Goal: Task Accomplishment & Management: Manage account settings

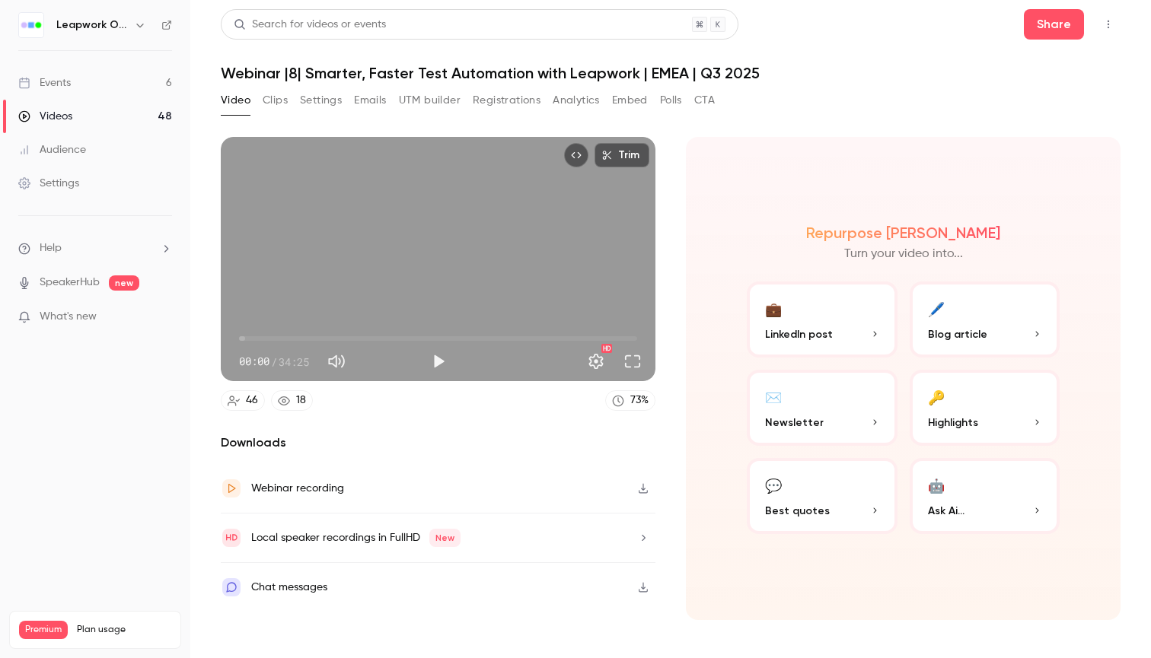
click at [151, 78] on link "Events 6" at bounding box center [95, 82] width 190 height 33
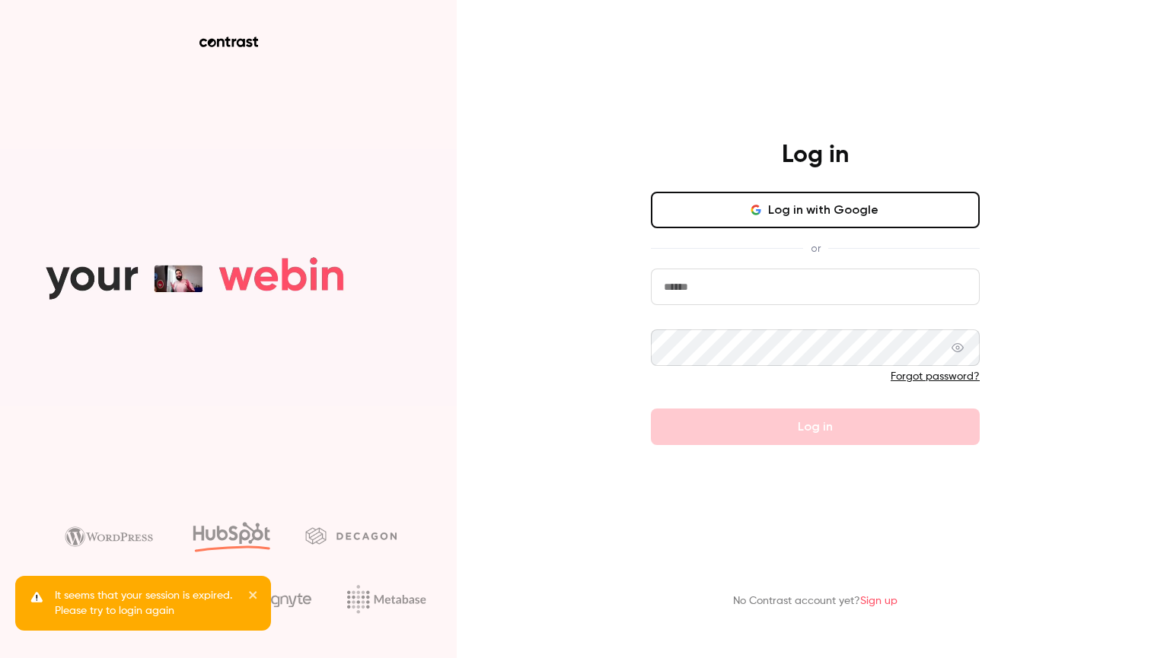
type input "**********"
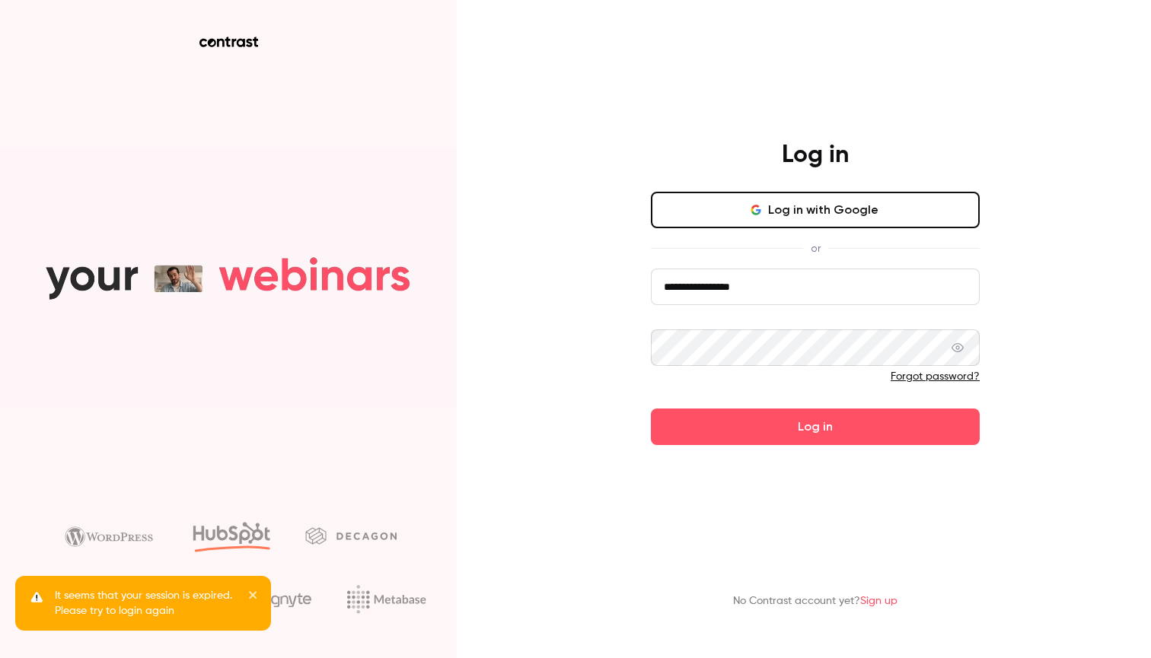
click at [815, 426] on button "Log in" at bounding box center [815, 427] width 329 height 37
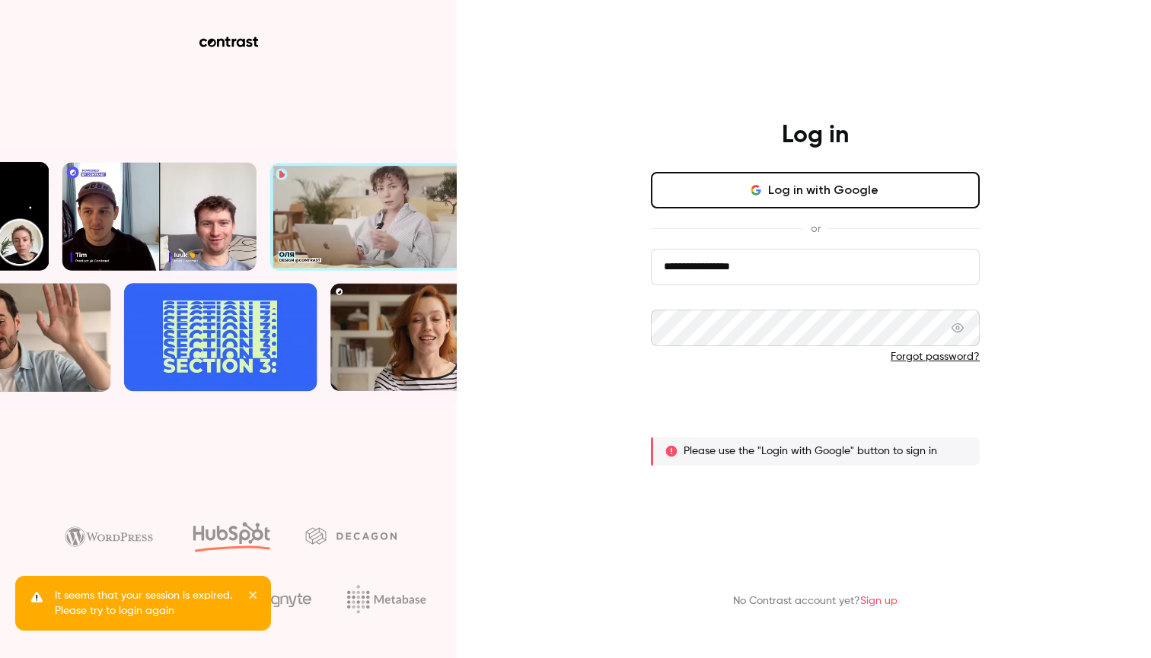
click at [804, 400] on button "Log in" at bounding box center [815, 407] width 329 height 37
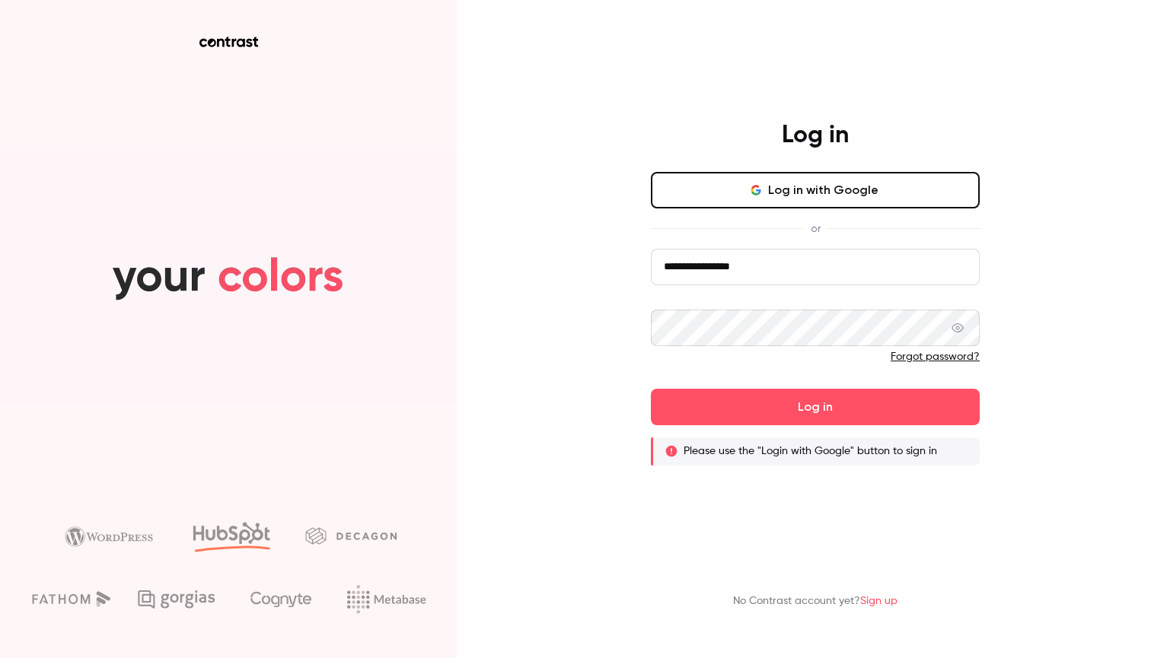
click at [958, 328] on icon at bounding box center [957, 328] width 12 height 12
click at [933, 355] on link "Forgot password?" at bounding box center [934, 357] width 89 height 11
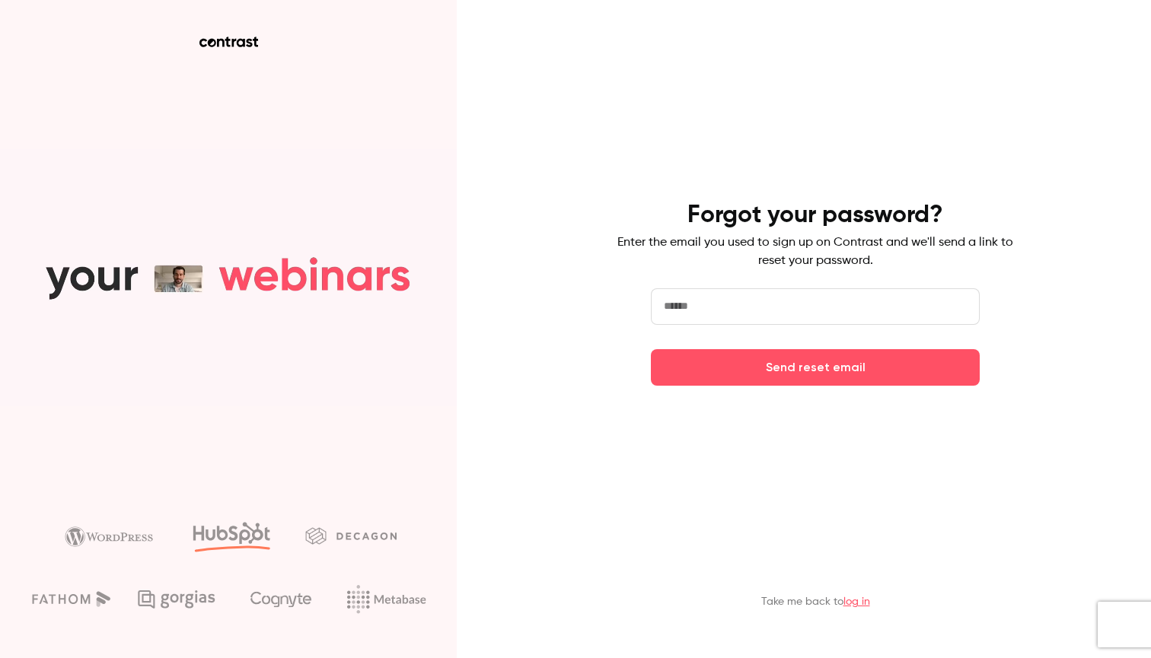
click at [759, 285] on div "Forgot your password? Enter the email you used to sign up on Contrast and we'll…" at bounding box center [815, 293] width 396 height 186
click at [740, 308] on input "email" at bounding box center [815, 306] width 329 height 37
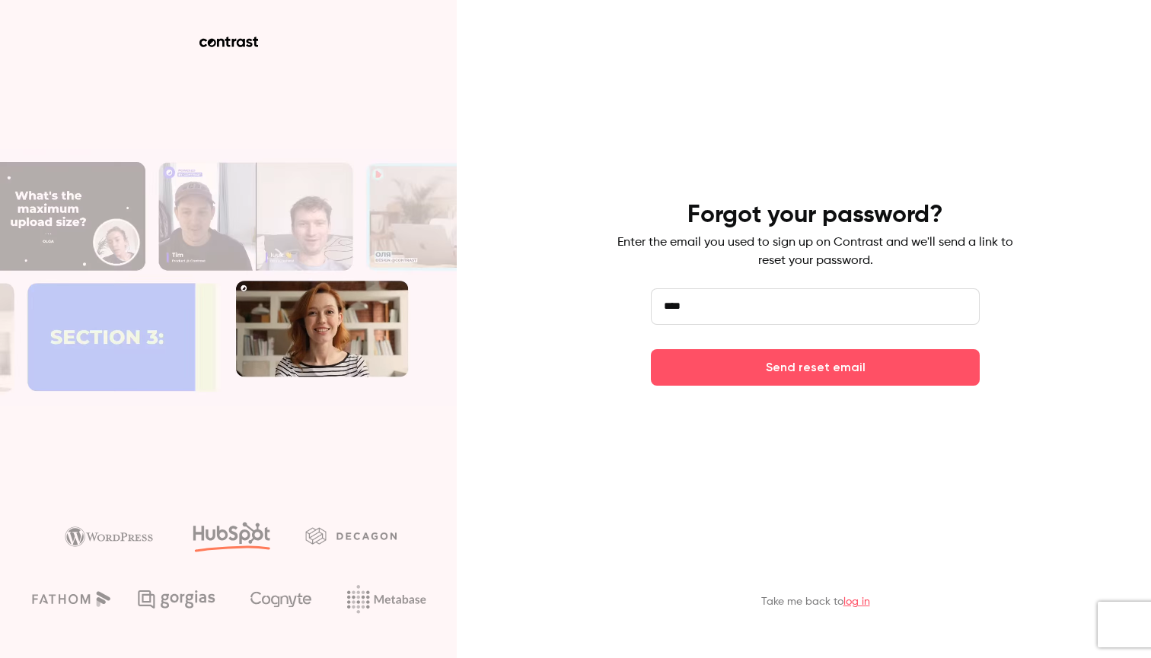
type input "**********"
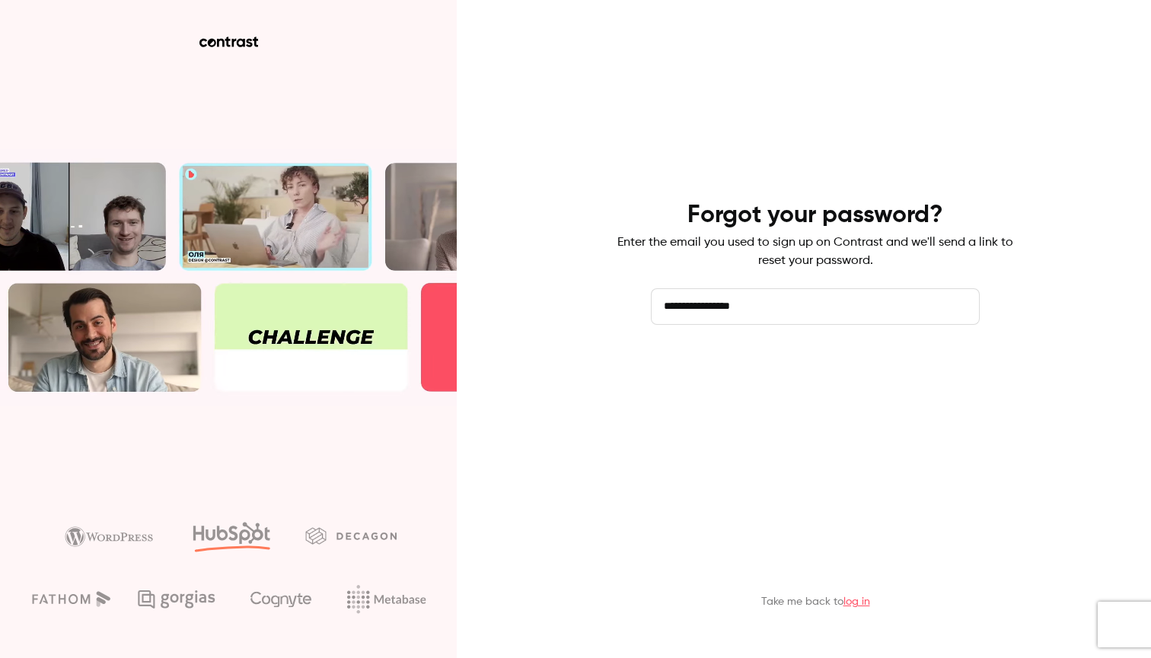
click at [719, 380] on button "Send reset email" at bounding box center [815, 367] width 329 height 37
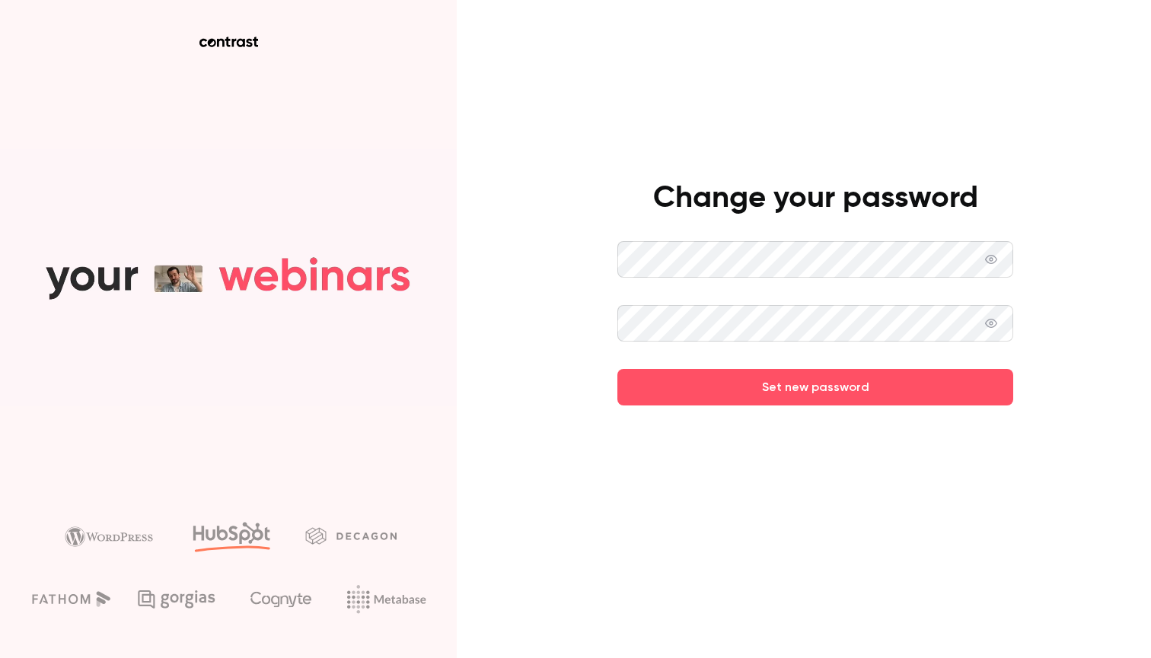
click at [815, 387] on button "Set new password" at bounding box center [815, 387] width 396 height 37
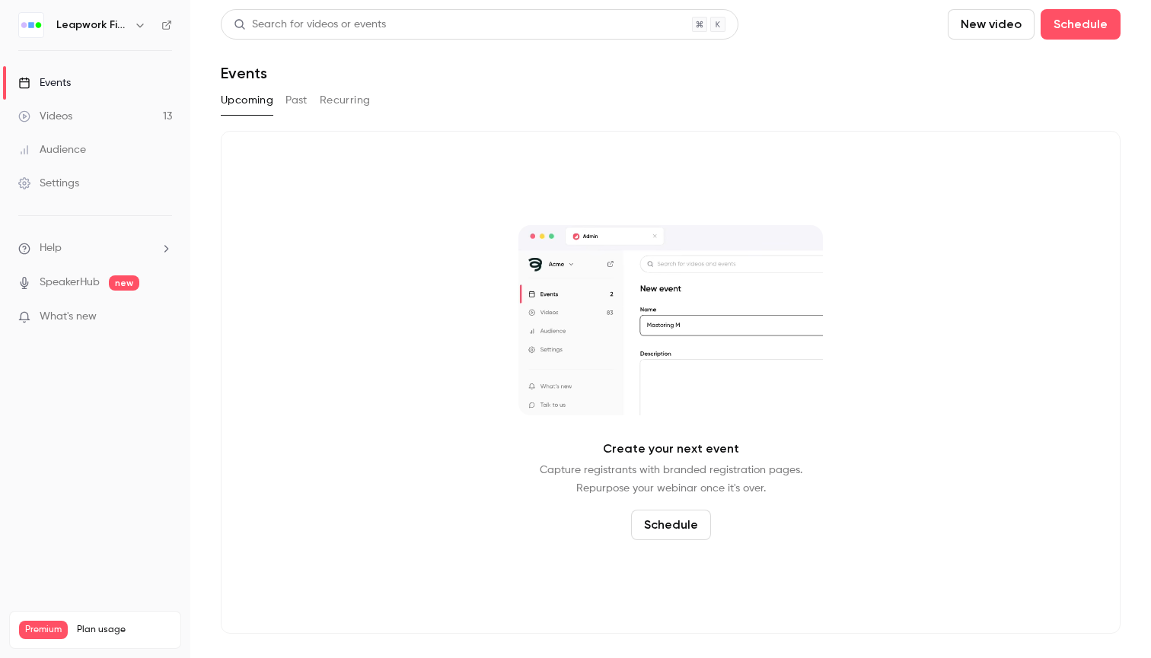
click at [107, 75] on link "Events" at bounding box center [95, 82] width 190 height 33
click at [104, 24] on h6 "Leapwork Field" at bounding box center [92, 25] width 72 height 15
click at [132, 24] on button "button" at bounding box center [140, 25] width 18 height 18
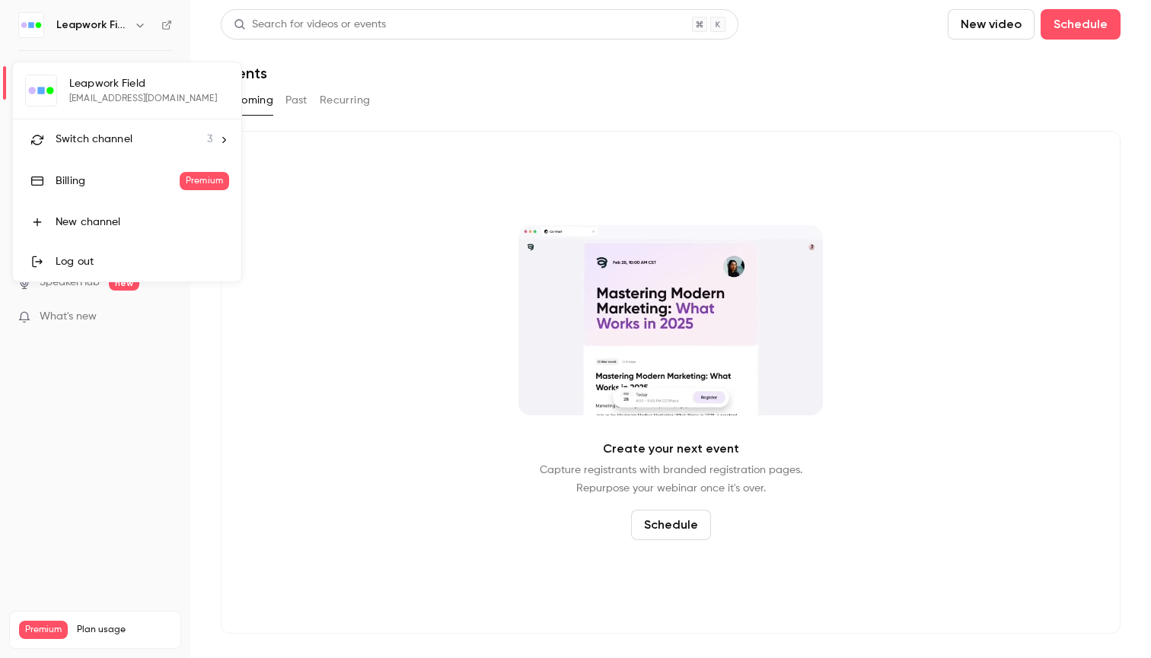
click at [124, 148] on li "Switch channel 3" at bounding box center [127, 139] width 228 height 40
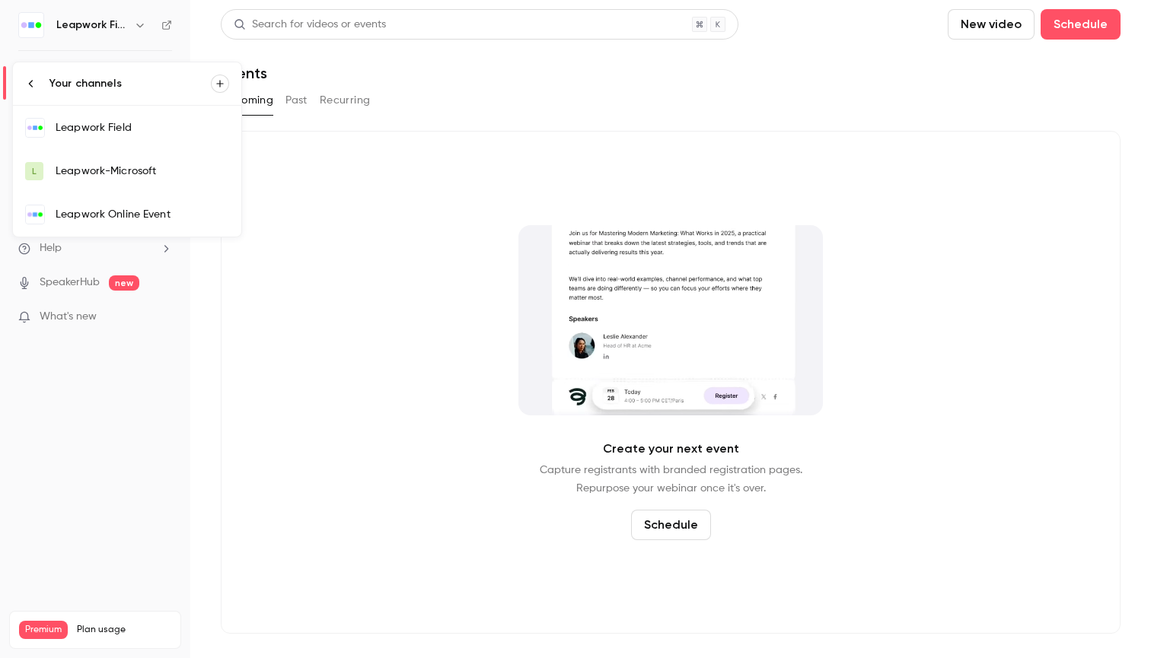
click at [167, 204] on link "Leapwork Online Event" at bounding box center [127, 215] width 228 height 44
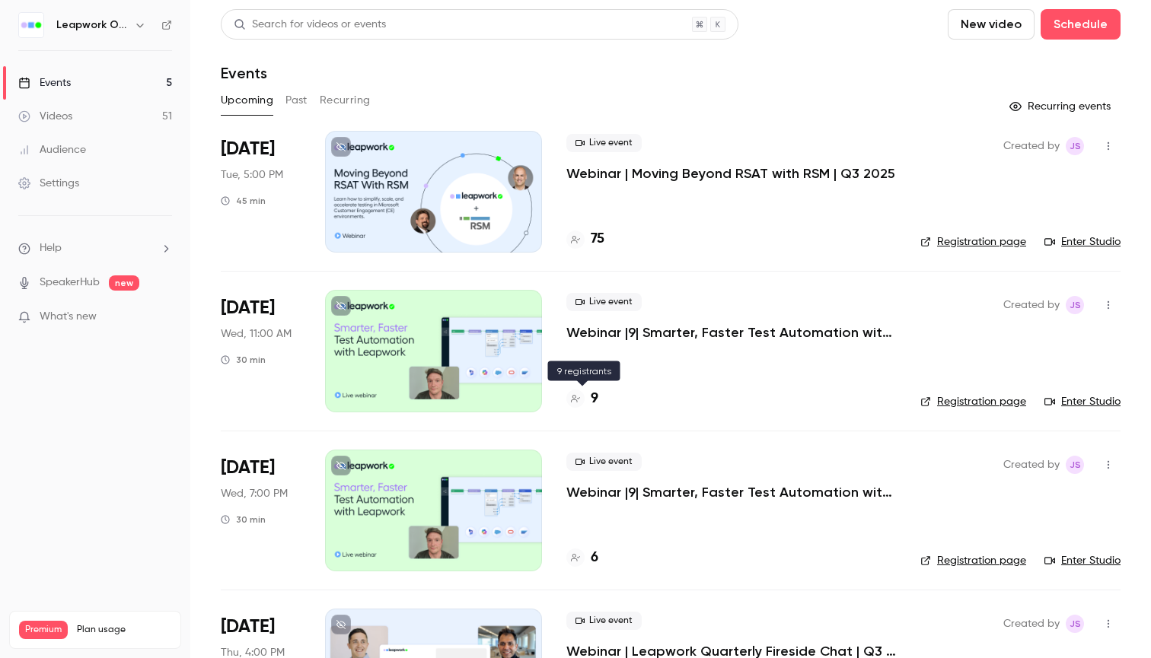
click at [594, 401] on h4 "9" at bounding box center [595, 399] width 8 height 21
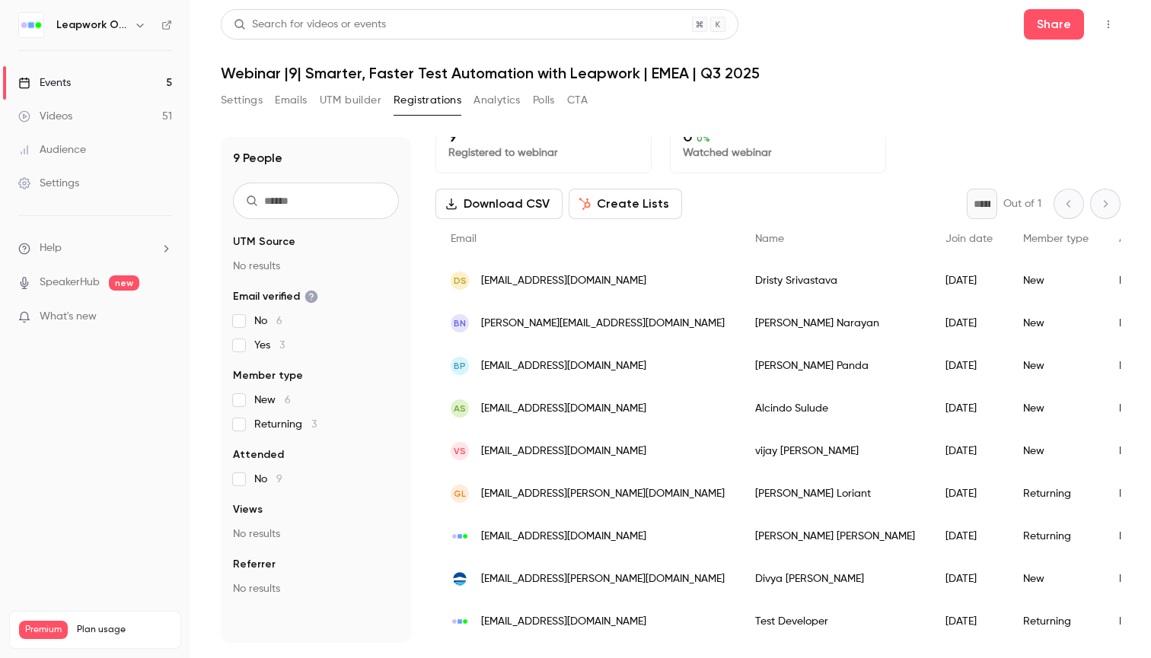
scroll to position [23, 0]
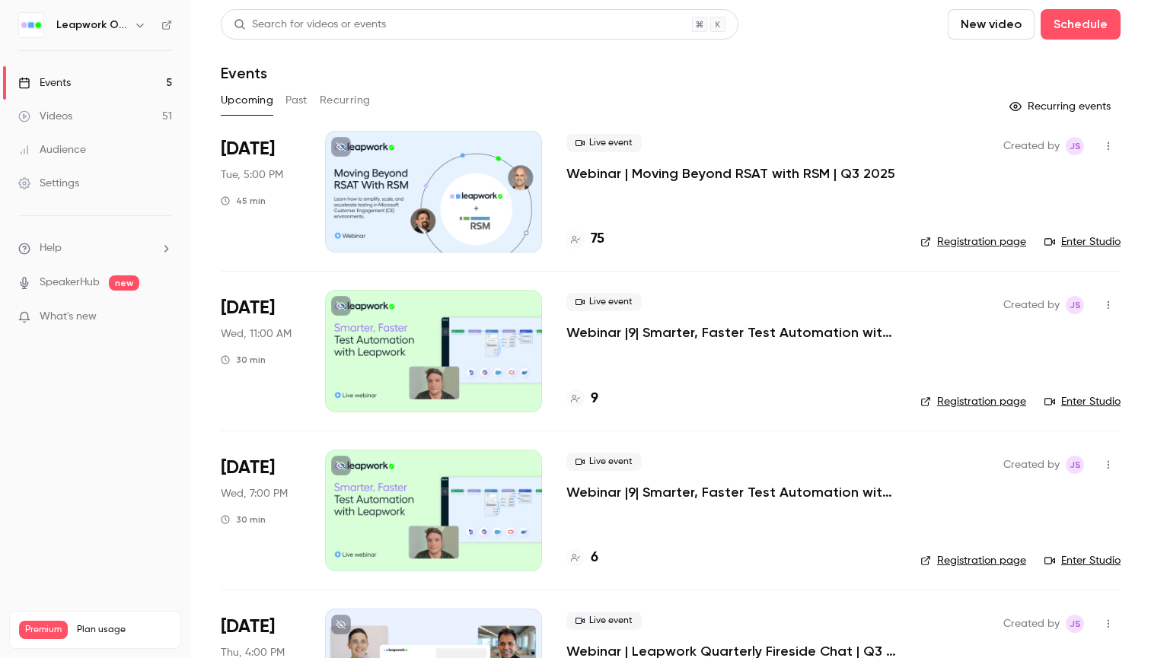
click at [792, 62] on header "Search for videos or events New video Schedule Events" at bounding box center [671, 45] width 900 height 73
